Goal: Task Accomplishment & Management: Complete application form

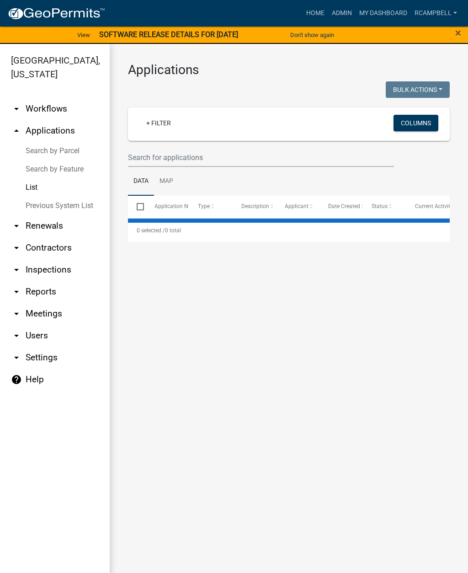
select select "2: 50"
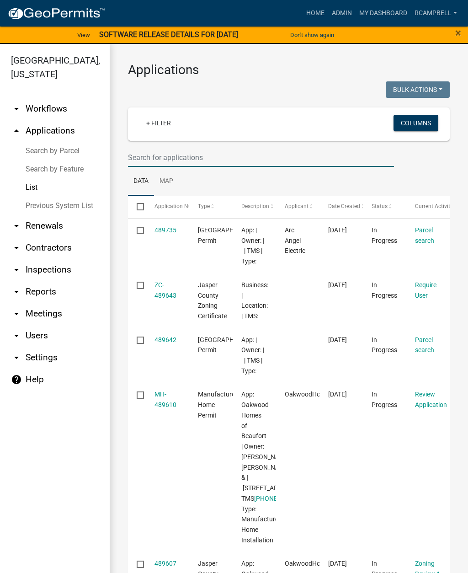
click at [209, 157] on input "text" at bounding box center [261, 157] width 266 height 19
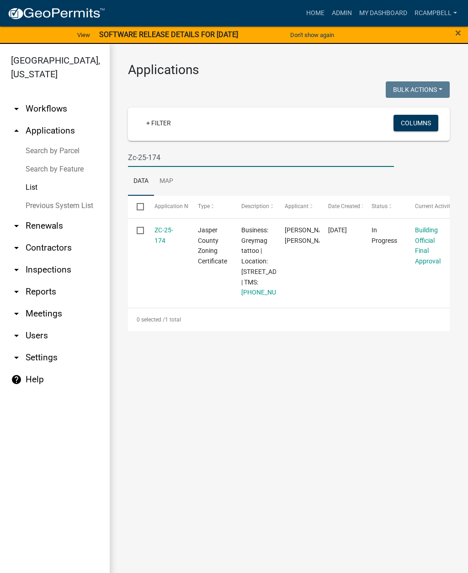
type input "Zc-25-174"
click at [165, 235] on link "ZC-25-174" at bounding box center [163, 235] width 19 height 18
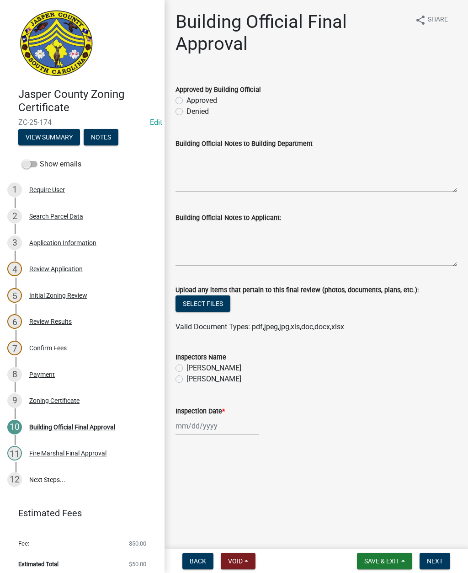
click at [31, 161] on span at bounding box center [30, 164] width 16 height 6
click at [40, 159] on input "Show emails" at bounding box center [40, 159] width 0 height 0
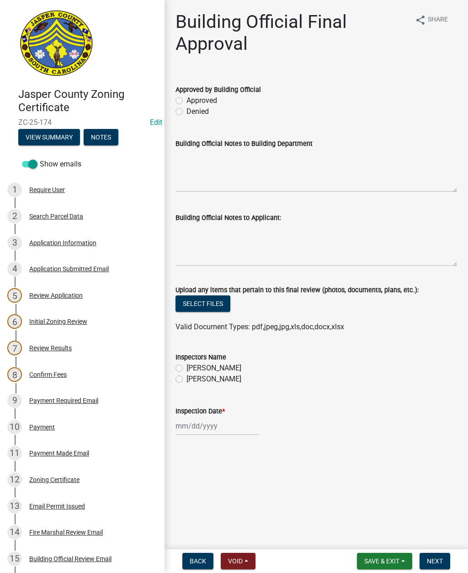
click at [79, 240] on div "Application Information" at bounding box center [62, 242] width 67 height 6
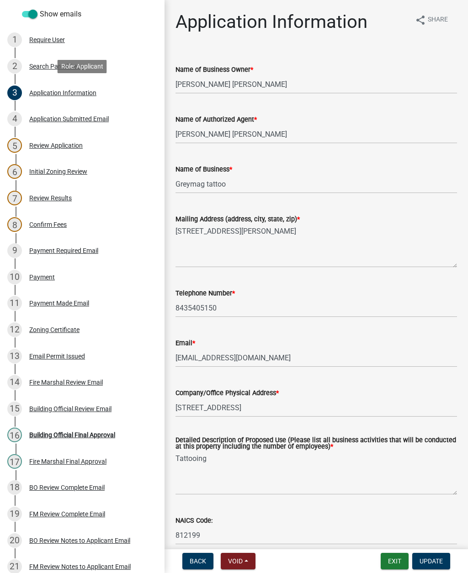
scroll to position [149, 0]
click at [79, 384] on div "Fire Marshal Review Email" at bounding box center [66, 382] width 74 height 6
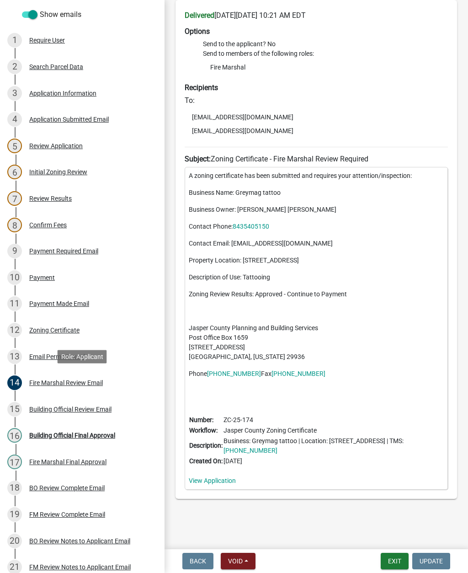
scroll to position [80, 0]
click at [82, 381] on div "Fire Marshal Review Email" at bounding box center [66, 382] width 74 height 6
click at [87, 464] on div "Fire Marshal Final Approval" at bounding box center [67, 461] width 77 height 6
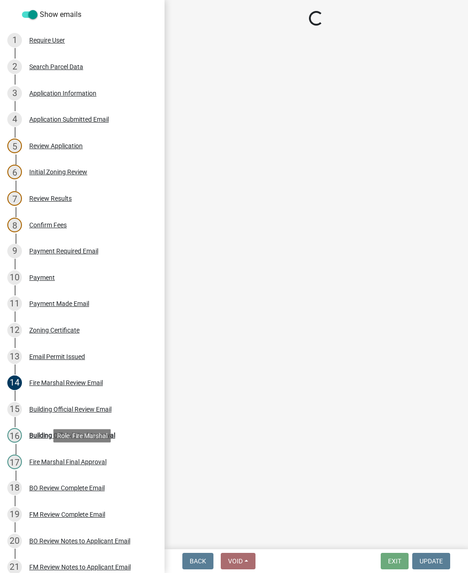
scroll to position [0, 0]
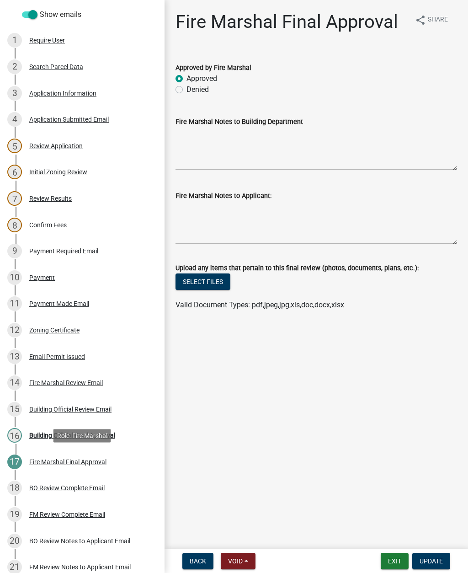
click at [89, 406] on div "Building Official Review Email" at bounding box center [70, 409] width 82 height 6
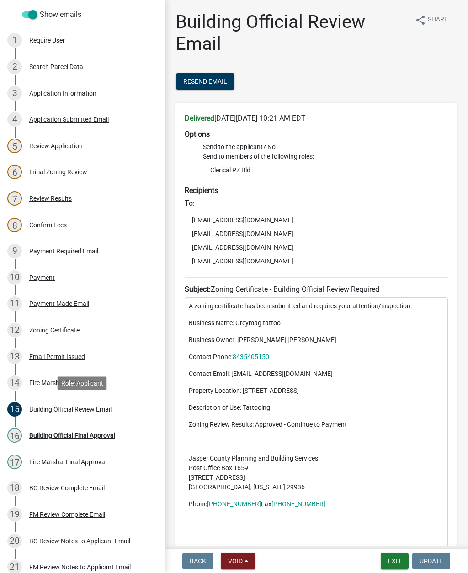
click at [96, 432] on div "Building Official Final Approval" at bounding box center [72, 435] width 86 height 6
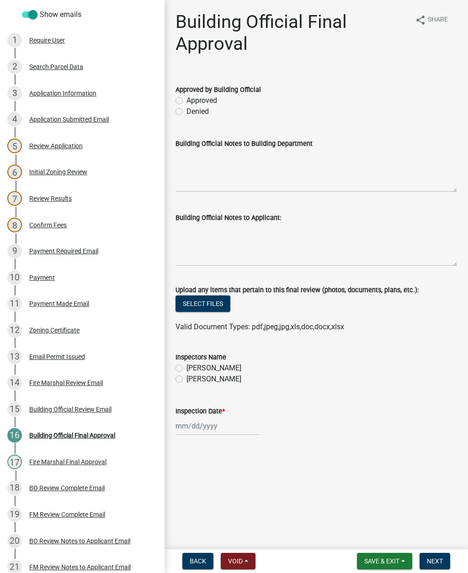
click at [186, 102] on label "Approved" at bounding box center [201, 100] width 31 height 11
click at [186, 101] on input "Approved" at bounding box center [189, 98] width 6 height 6
radio input "true"
click at [186, 380] on label "[PERSON_NAME]" at bounding box center [213, 378] width 55 height 11
click at [186, 379] on input "[PERSON_NAME]" at bounding box center [189, 376] width 6 height 6
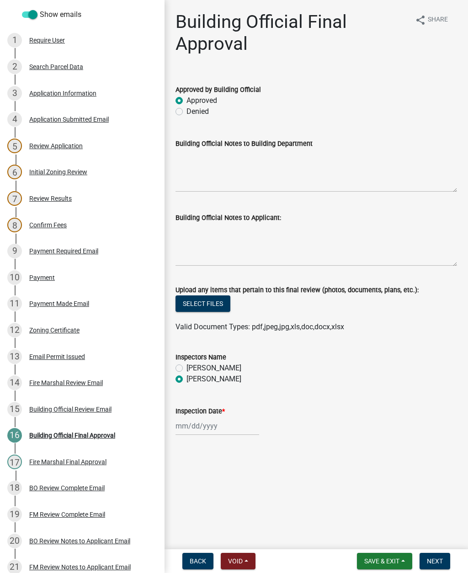
radio input "true"
click at [207, 428] on div at bounding box center [217, 425] width 84 height 19
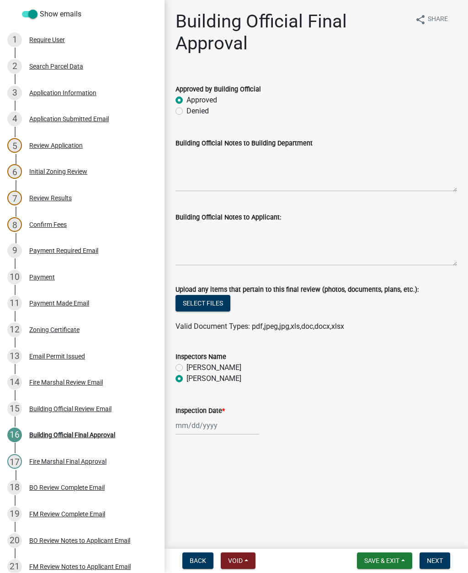
select select "10"
select select "2025"
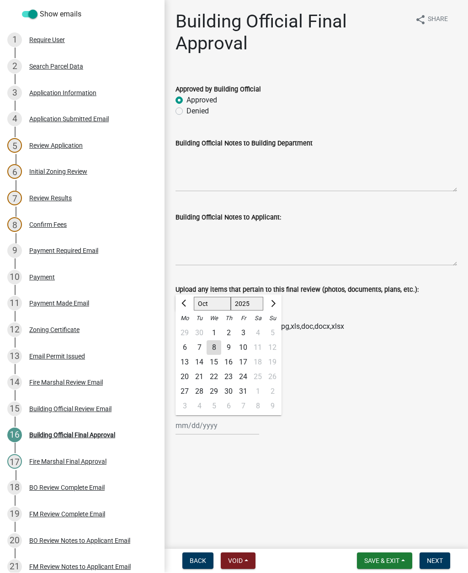
click at [215, 344] on div "8" at bounding box center [214, 347] width 15 height 15
type input "[DATE]"
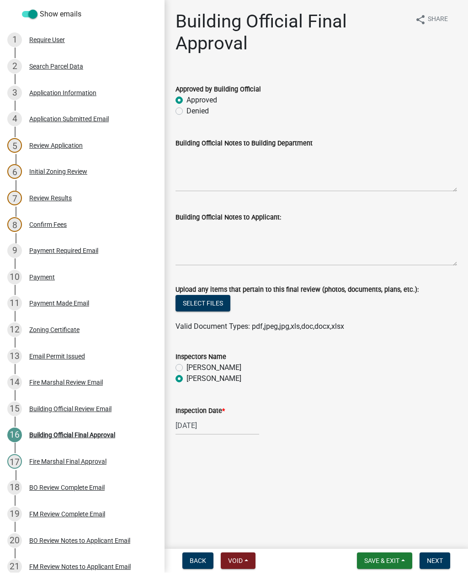
click at [437, 552] on button "Next" at bounding box center [434, 560] width 31 height 16
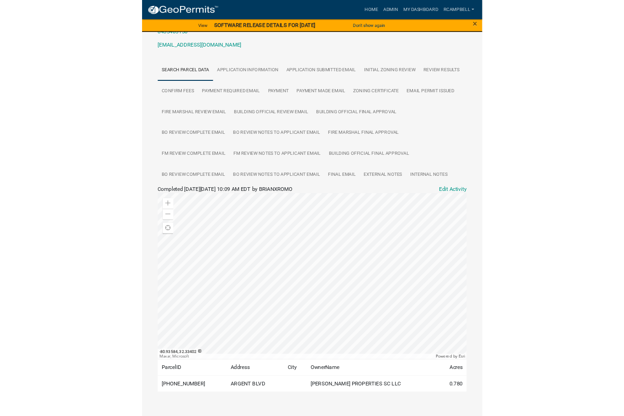
scroll to position [255, 0]
